Goal: Task Accomplishment & Management: Use online tool/utility

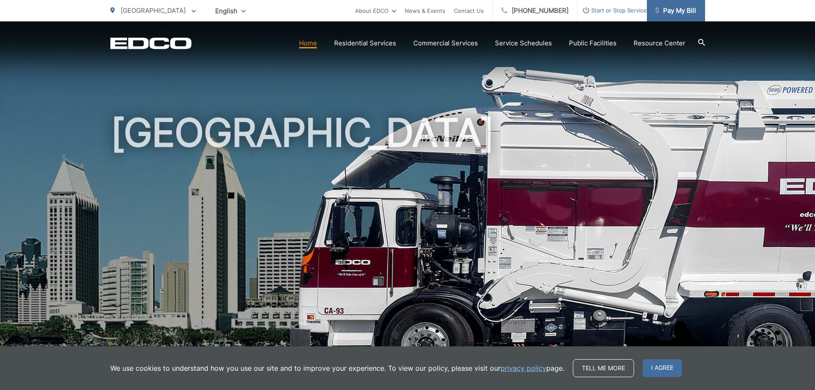
click at [666, 13] on span "Pay My Bill" at bounding box center [675, 11] width 41 height 10
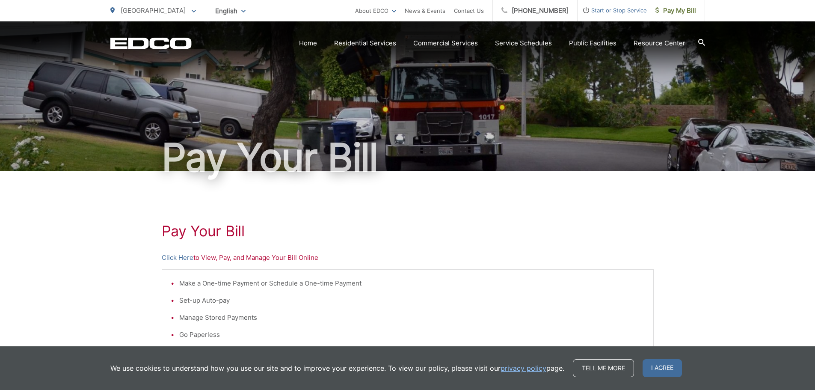
click at [212, 260] on p "Click Here to View, Pay, and Manage Your Bill Online" at bounding box center [408, 257] width 492 height 10
click at [185, 257] on link "Click Here" at bounding box center [178, 257] width 32 height 10
